Goal: Task Accomplishment & Management: Use online tool/utility

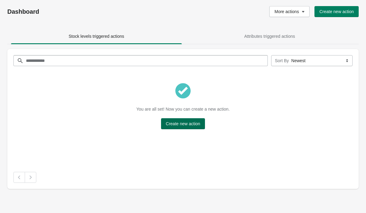
click at [185, 122] on span "Create new action" at bounding box center [183, 124] width 35 height 5
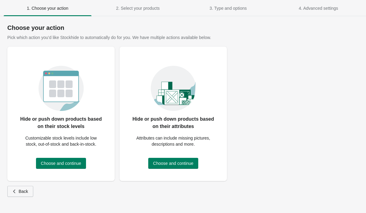
click at [28, 188] on button "Back" at bounding box center [20, 191] width 26 height 11
